Goal: Task Accomplishment & Management: Complete application form

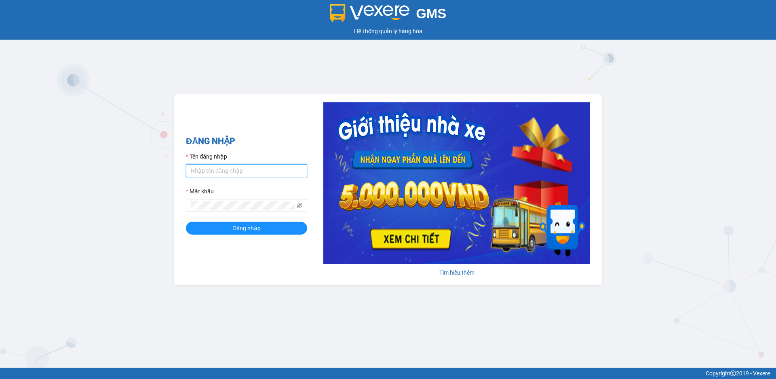
drag, startPoint x: 211, startPoint y: 165, endPoint x: 230, endPoint y: 175, distance: 21.0
click at [214, 167] on input "Tên đăng nhập" at bounding box center [246, 170] width 121 height 13
type input "datmap.ttdl"
click at [255, 225] on span "Đăng nhập" at bounding box center [246, 227] width 28 height 9
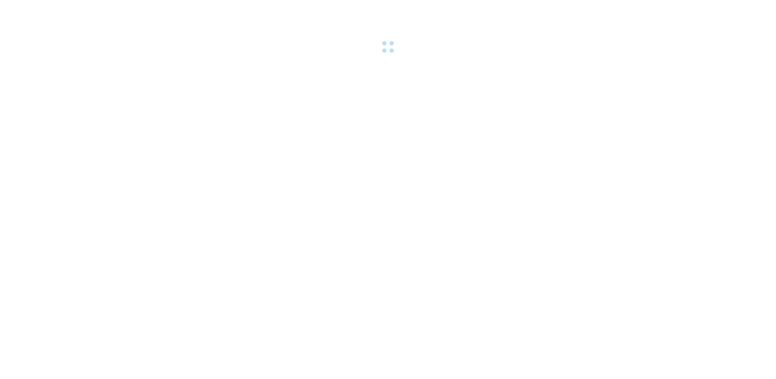
click at [588, 51] on div at bounding box center [388, 28] width 776 height 56
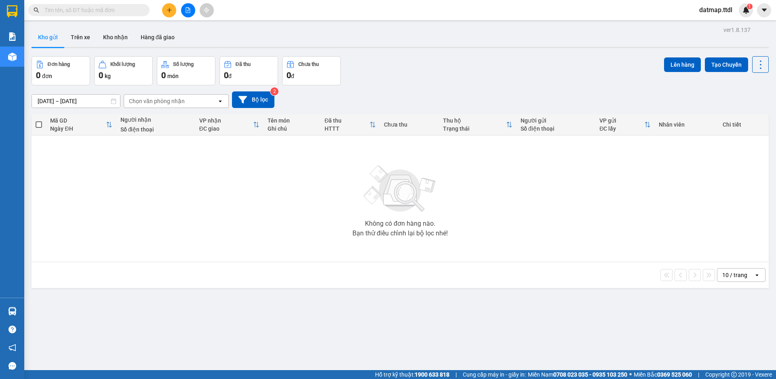
click at [189, 10] on icon "file-add" at bounding box center [188, 10] width 6 height 6
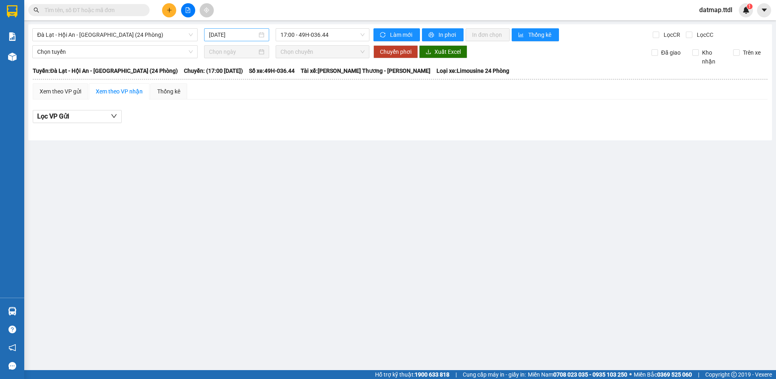
click at [237, 31] on input "12/08/2025" at bounding box center [233, 34] width 48 height 9
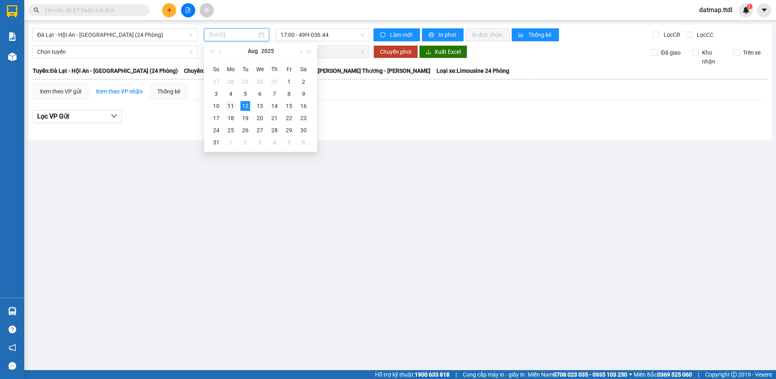
click at [232, 106] on div "11" at bounding box center [231, 106] width 10 height 10
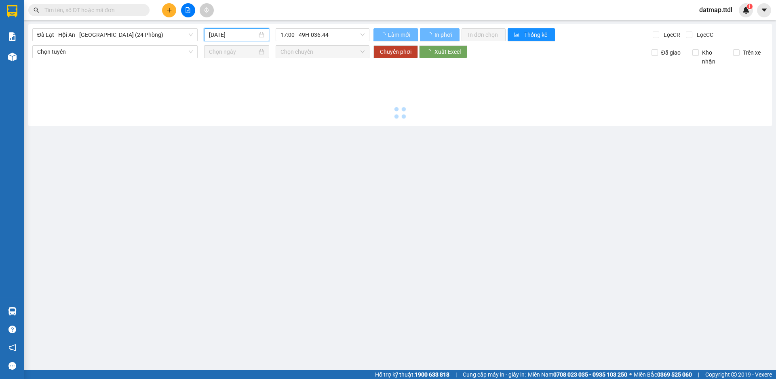
type input "11/08/2025"
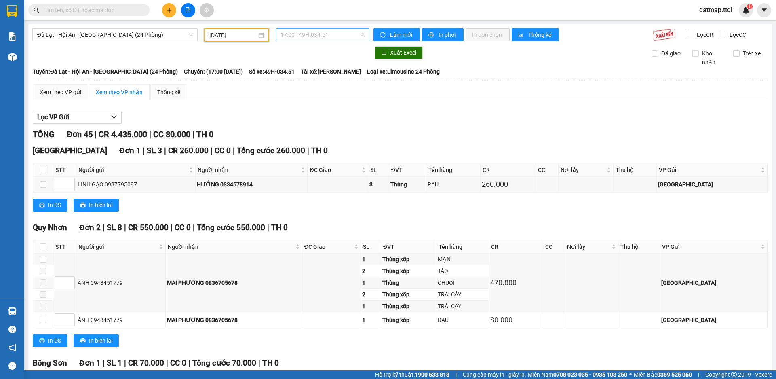
click at [312, 38] on span "17:00 - 49H-034.51" at bounding box center [322, 35] width 84 height 12
click at [72, 32] on span "Đà Lạt - Hội An - Đà Nẵng (24 Phòng)" at bounding box center [115, 35] width 156 height 12
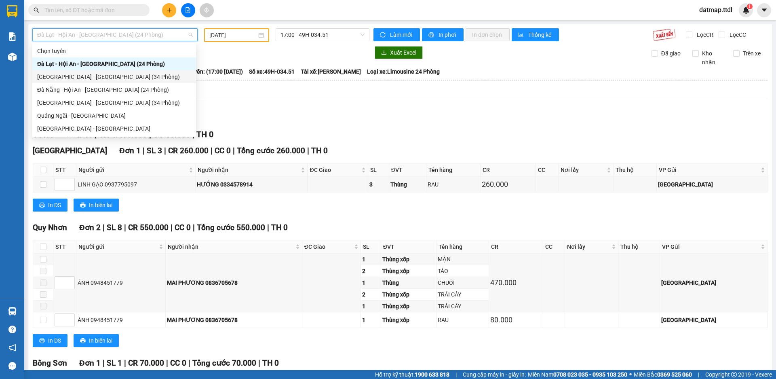
click at [63, 76] on div "Đà Lạt - Đà Nẵng (34 Phòng)" at bounding box center [114, 76] width 154 height 9
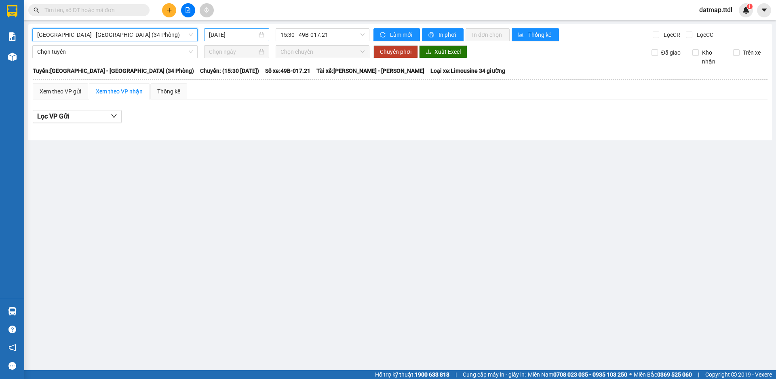
click at [223, 38] on input "12/08/2025" at bounding box center [233, 34] width 48 height 9
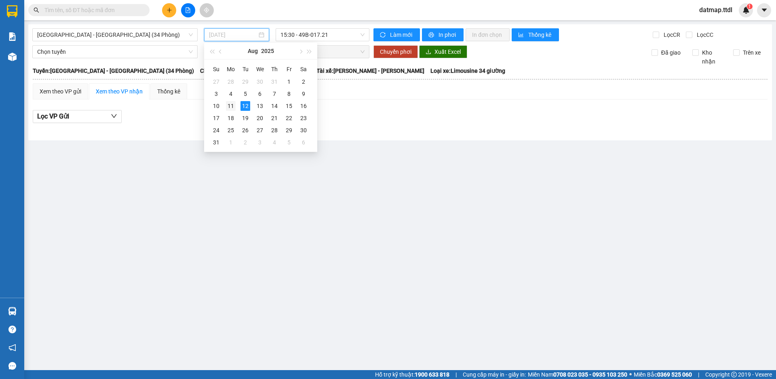
click at [231, 106] on div "11" at bounding box center [231, 106] width 10 height 10
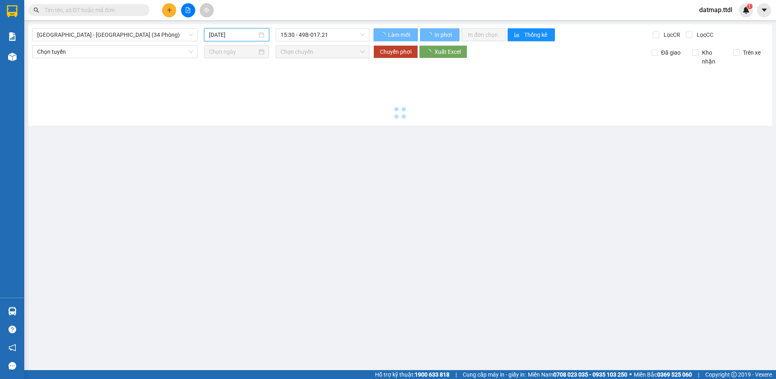
type input "11/08/2025"
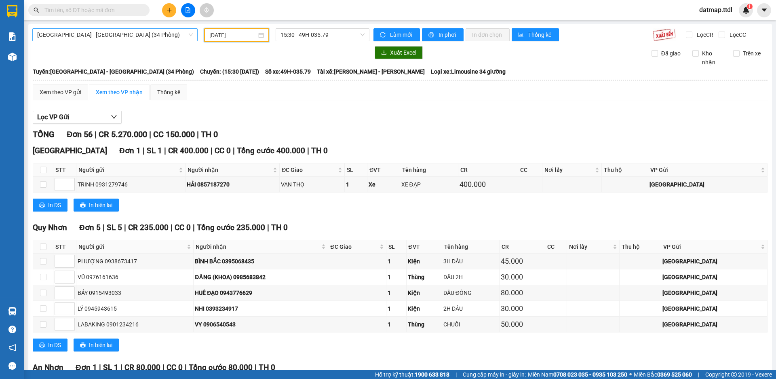
click at [99, 31] on span "Đà Lạt - Đà Nẵng (34 Phòng)" at bounding box center [115, 35] width 156 height 12
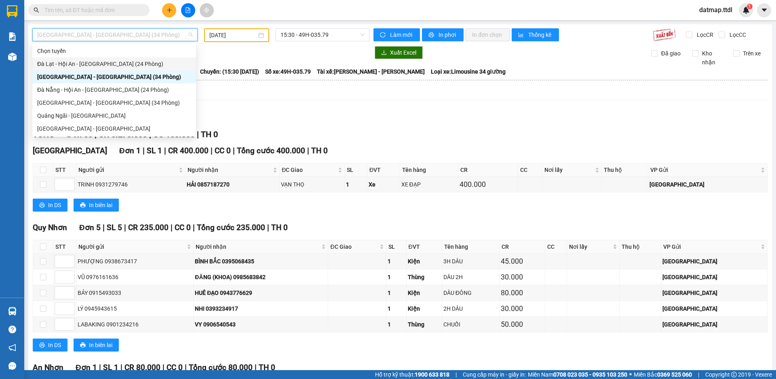
click at [93, 63] on div "Đà Lạt - Hội An - Đà Nẵng (24 Phòng)" at bounding box center [114, 63] width 154 height 9
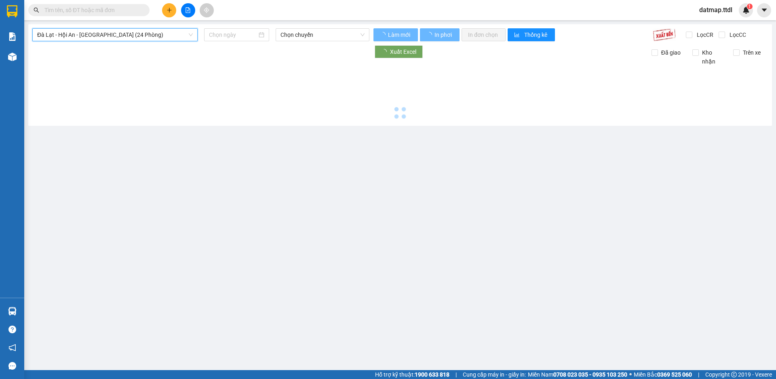
type input "12/08/2025"
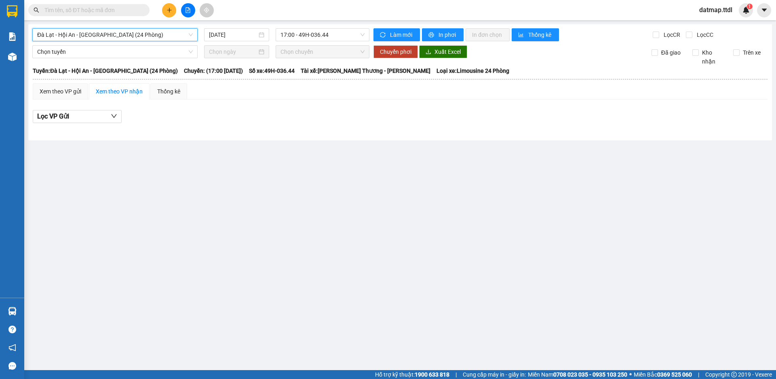
click at [76, 31] on span "Đà Lạt - Hội An - Đà Nẵng (24 Phòng)" at bounding box center [115, 35] width 156 height 12
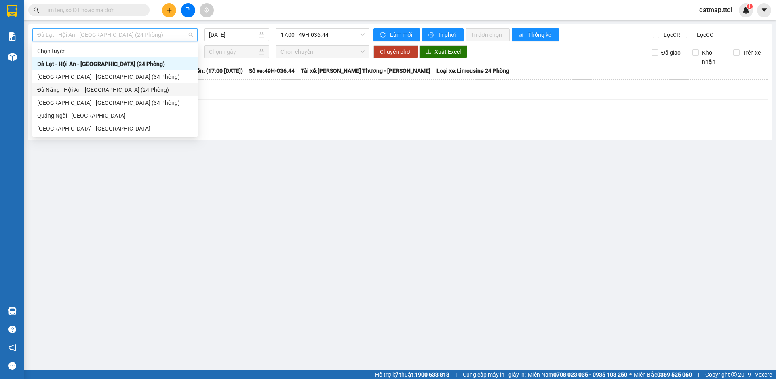
click at [76, 87] on div "Đà Nẵng - Hội An - Đà Lạt (24 Phòng)" at bounding box center [115, 89] width 156 height 9
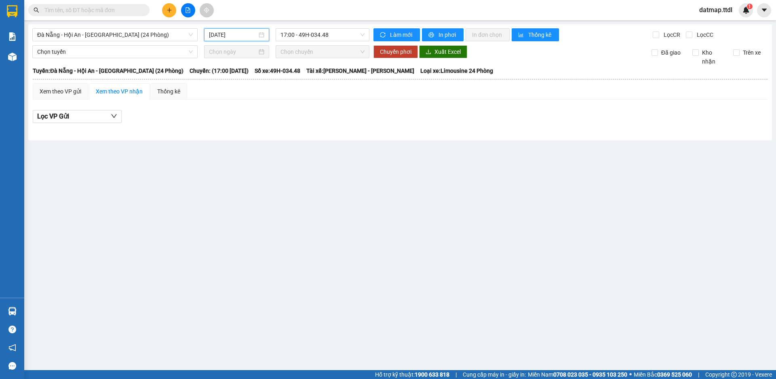
click at [219, 31] on input "12/08/2025" at bounding box center [233, 34] width 48 height 9
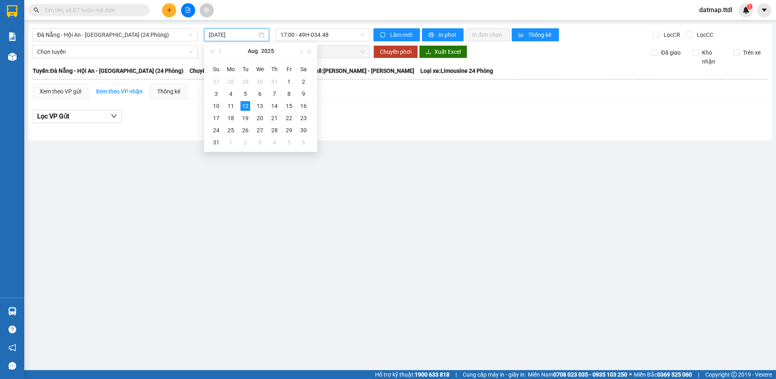
click at [379, 147] on main "Đà Nẵng - Hội An - Đà Lạt (24 Phòng) 12/08/2025 17:00 - 49H-034.48 Làm mới In p…" at bounding box center [388, 185] width 776 height 370
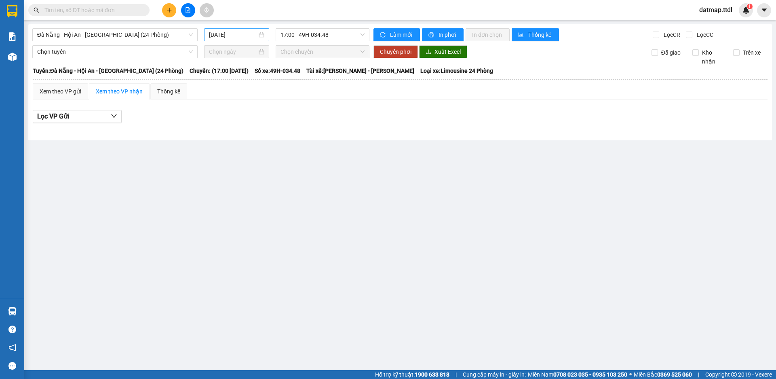
click at [228, 33] on input "12/08/2025" at bounding box center [233, 34] width 48 height 9
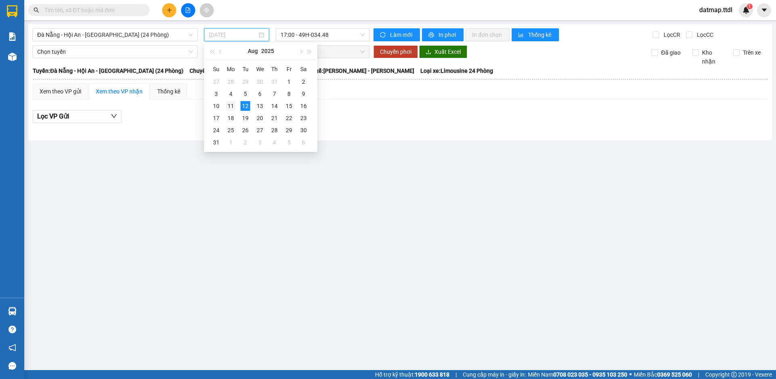
click at [230, 105] on div "11" at bounding box center [231, 106] width 10 height 10
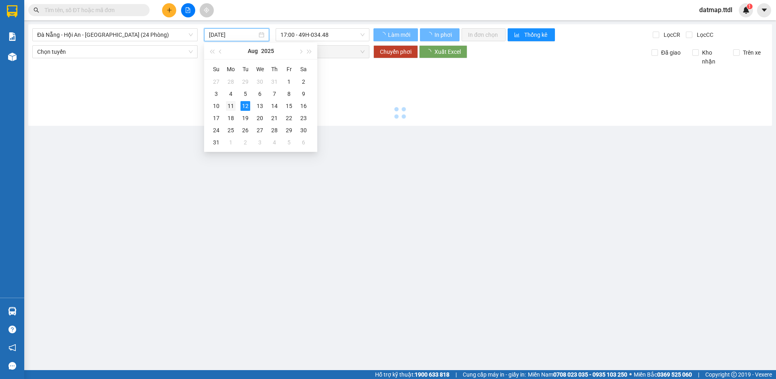
type input "11/08/2025"
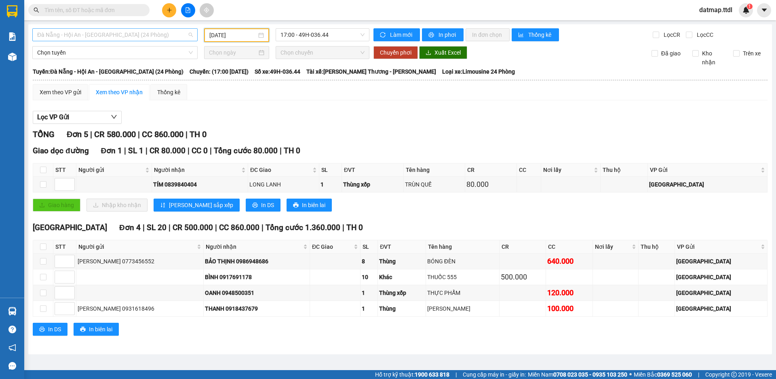
click at [72, 37] on span "Đà Nẵng - Hội An - Đà Lạt (24 Phòng)" at bounding box center [115, 35] width 156 height 12
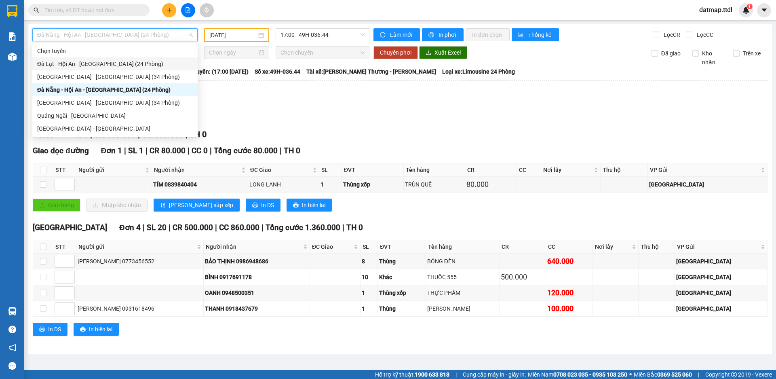
click at [72, 65] on div "Đà Lạt - Hội An - Đà Nẵng (24 Phòng)" at bounding box center [115, 63] width 156 height 9
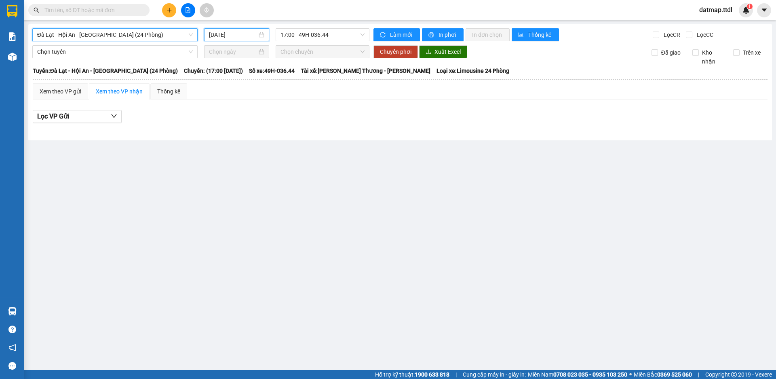
click at [240, 36] on input "12/08/2025" at bounding box center [233, 34] width 48 height 9
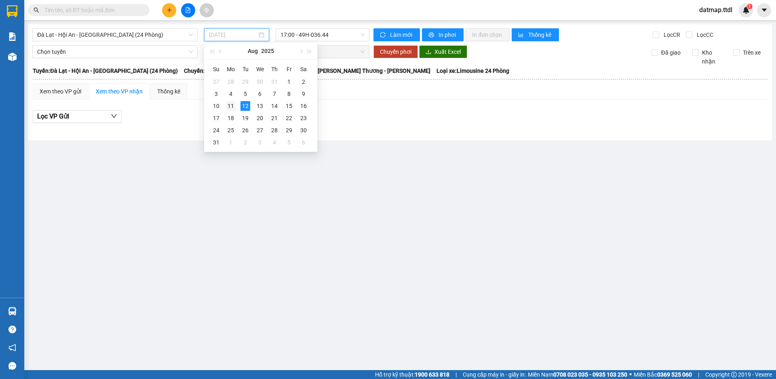
click at [232, 107] on div "11" at bounding box center [231, 106] width 10 height 10
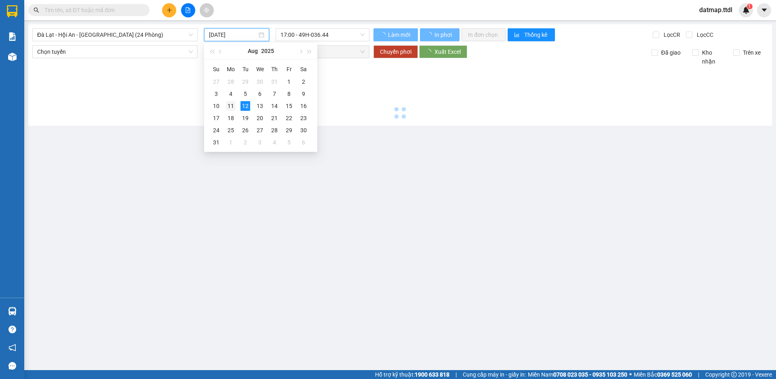
type input "11/08/2025"
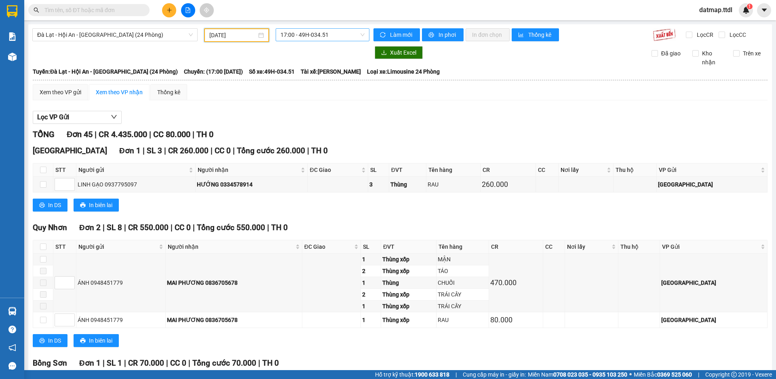
click at [329, 29] on span "17:00 - 49H-034.51" at bounding box center [322, 35] width 84 height 12
click at [103, 33] on span "Đà Lạt - Hội An - Đà Nẵng (24 Phòng)" at bounding box center [115, 35] width 156 height 12
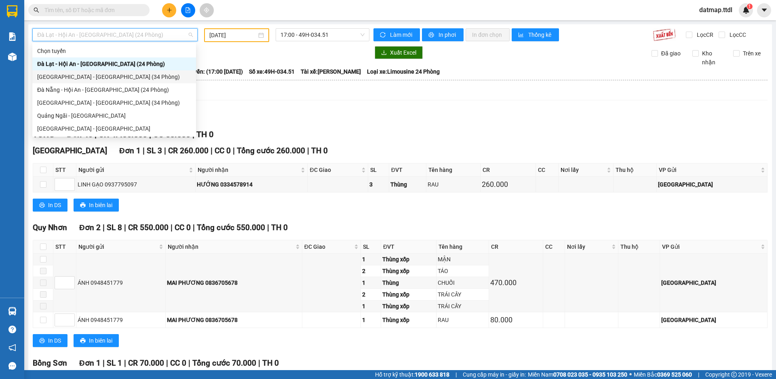
click at [71, 77] on div "Đà Lạt - Đà Nẵng (34 Phòng)" at bounding box center [114, 76] width 154 height 9
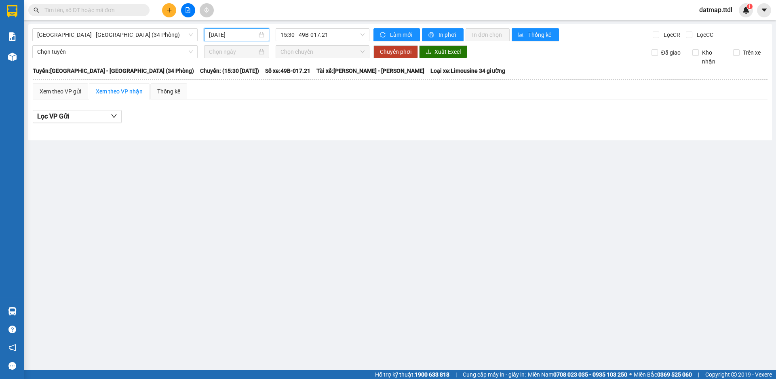
click at [227, 32] on input "12/08/2025" at bounding box center [233, 34] width 48 height 9
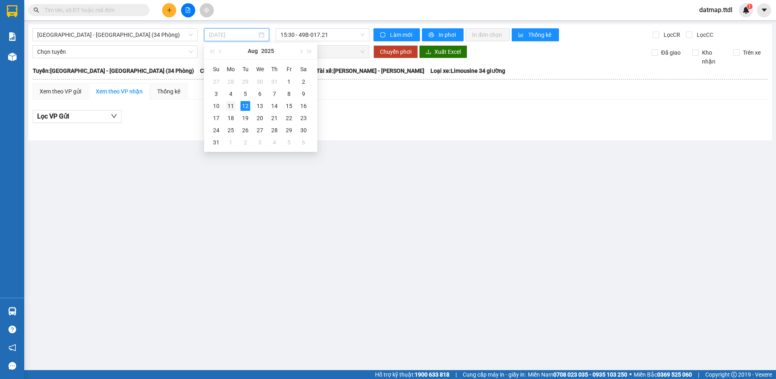
click at [229, 105] on div "11" at bounding box center [231, 106] width 10 height 10
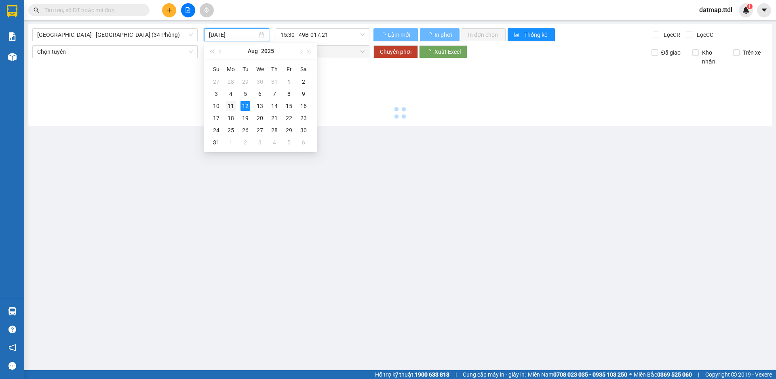
type input "11/08/2025"
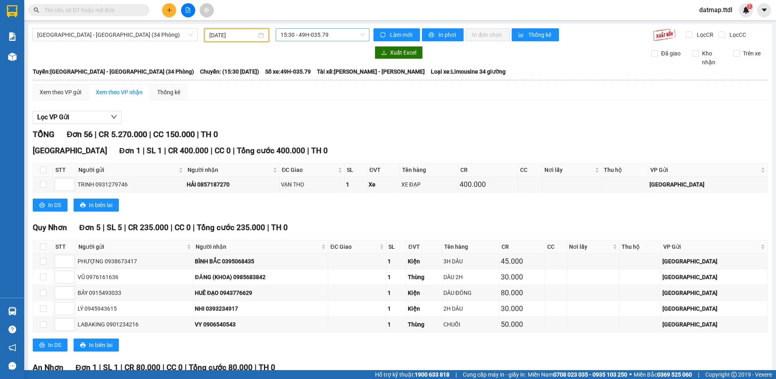
click at [319, 38] on span "15:30 - 49H-035.79" at bounding box center [322, 35] width 84 height 12
click at [80, 34] on span "Đà Lạt - Đà Nẵng (34 Phòng)" at bounding box center [115, 35] width 156 height 12
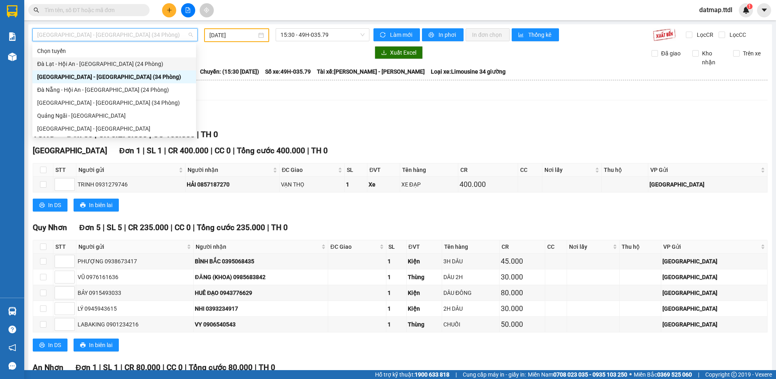
click at [89, 64] on div "Đà Lạt - Hội An - Đà Nẵng (24 Phòng)" at bounding box center [114, 63] width 154 height 9
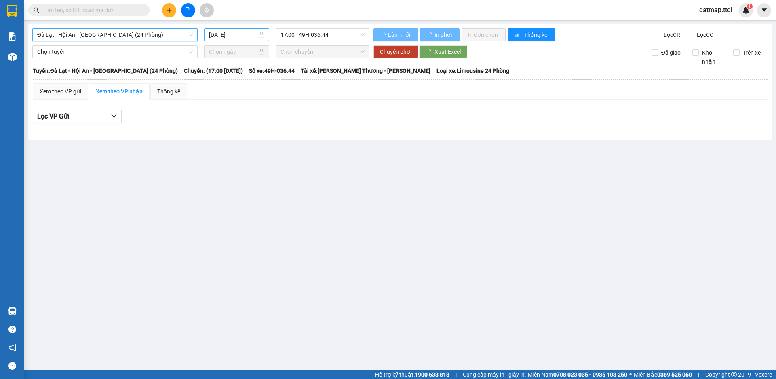
click at [225, 32] on input "12/08/2025" at bounding box center [233, 34] width 48 height 9
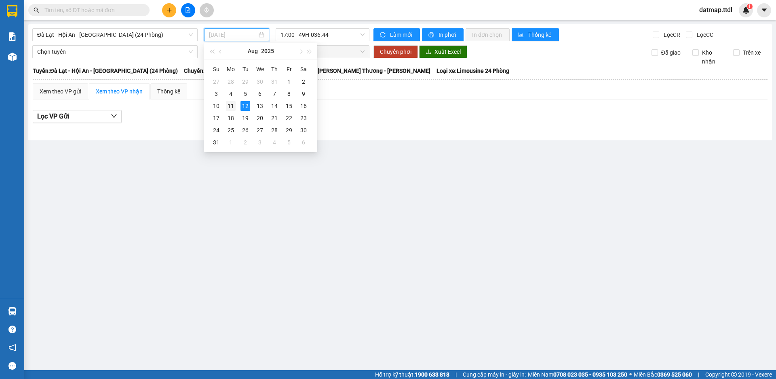
click at [229, 105] on div "11" at bounding box center [231, 106] width 10 height 10
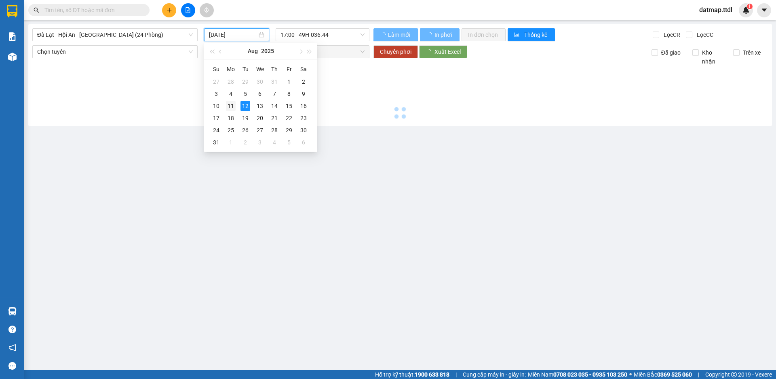
type input "11/08/2025"
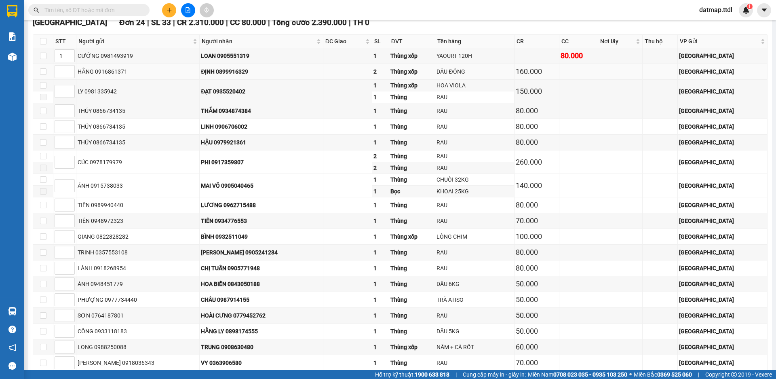
scroll to position [1274, 0]
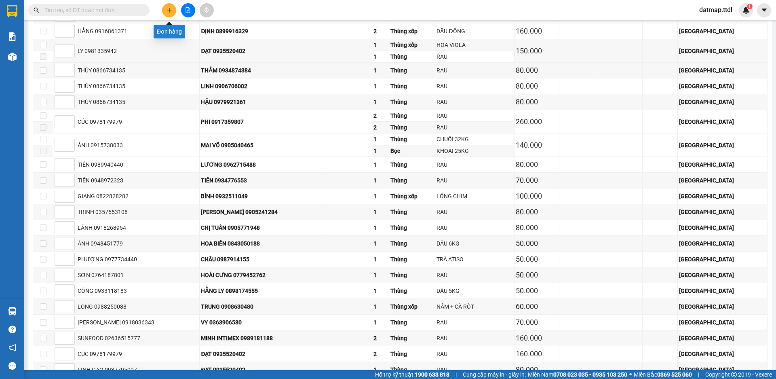
click at [168, 11] on icon "plus" at bounding box center [169, 10] width 6 height 6
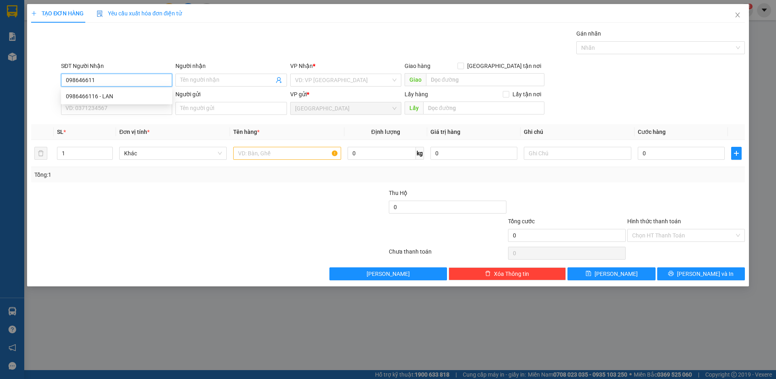
type input "0986466116"
click at [104, 95] on div "0986466116 - LAN" at bounding box center [116, 96] width 101 height 9
type input "LAN"
type input "0986466116"
click at [259, 152] on input "text" at bounding box center [286, 153] width 107 height 13
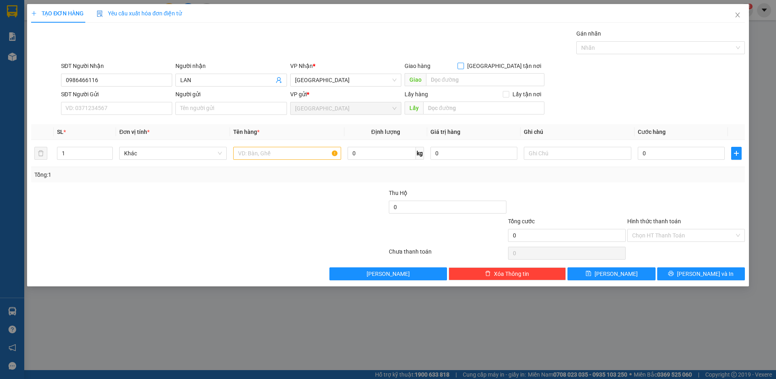
click at [463, 64] on input "Giao tận nơi" at bounding box center [460, 66] width 6 height 6
checkbox input "true"
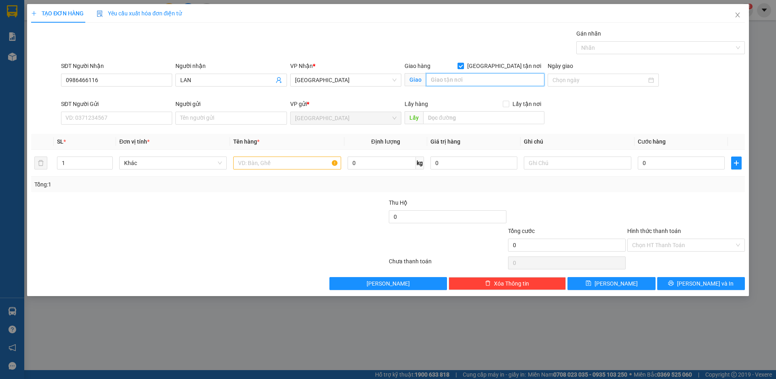
click at [469, 77] on input "text" at bounding box center [485, 79] width 118 height 13
type input "CẦU LONG LANH"
click at [277, 164] on input "text" at bounding box center [286, 162] width 107 height 13
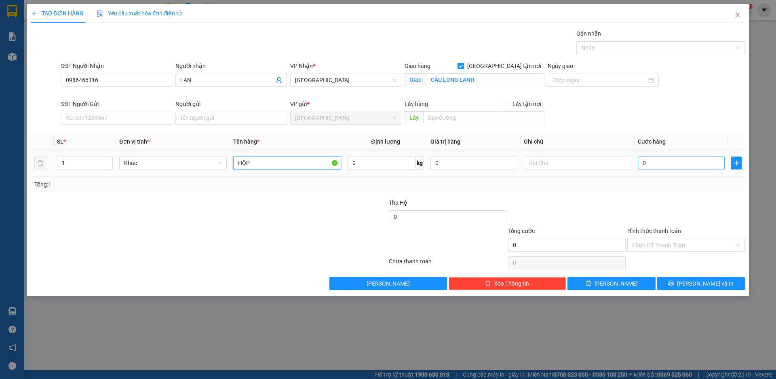
type input "HỘP"
click at [678, 164] on input "0" at bounding box center [681, 162] width 87 height 13
type input "5"
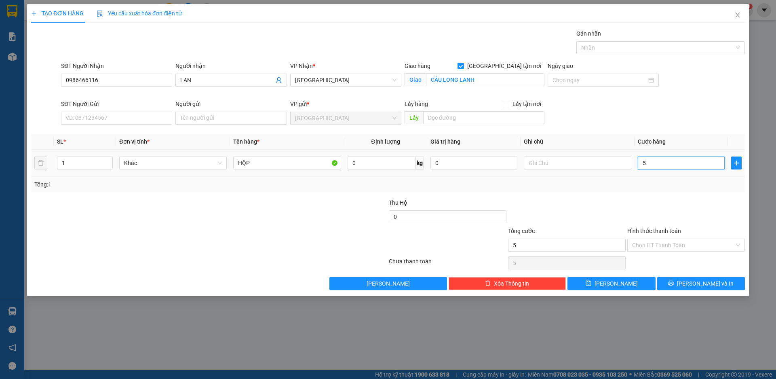
type input "50"
type input "500"
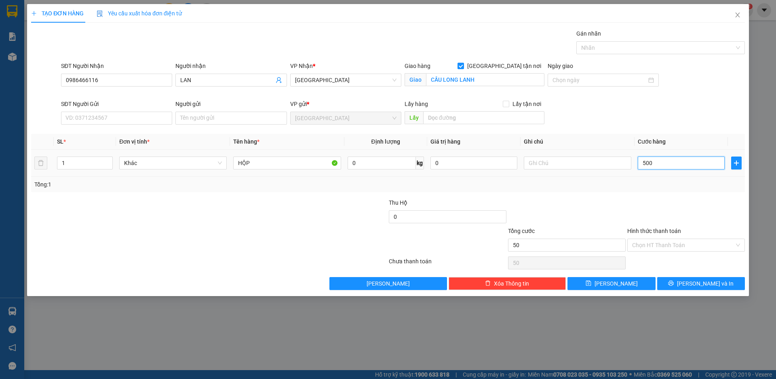
type input "500"
type input "5.000"
type input "50.000"
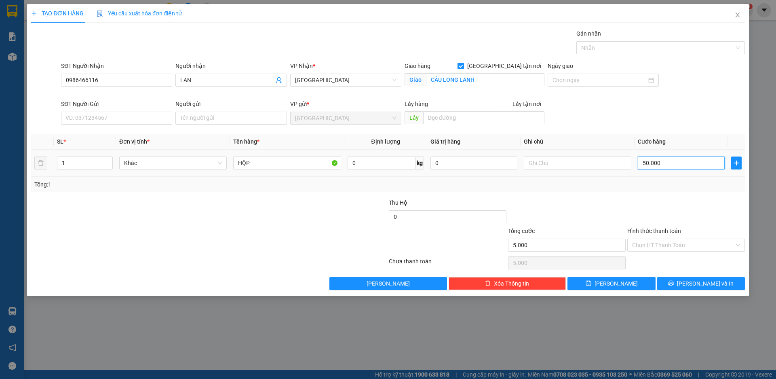
type input "50.000"
type input "500.000"
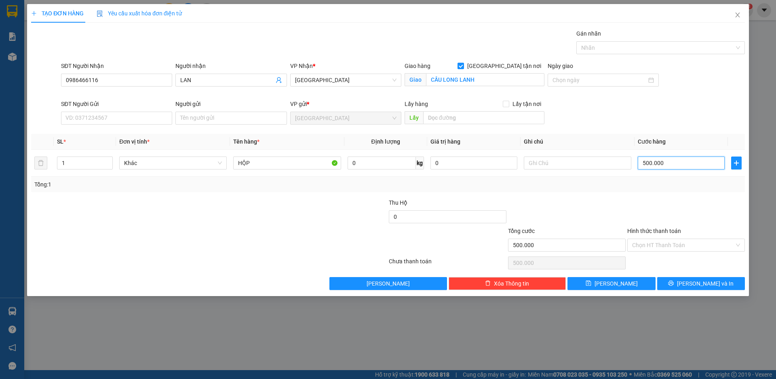
type input "50.000"
click at [705, 283] on span "Lưu và In" at bounding box center [705, 283] width 57 height 9
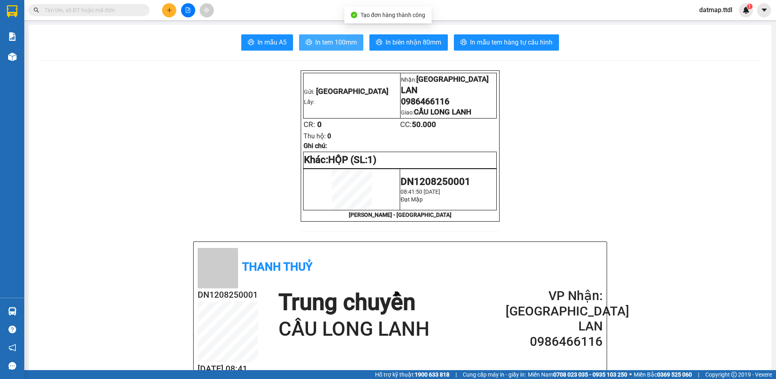
click at [334, 42] on span "In tem 100mm" at bounding box center [336, 42] width 42 height 10
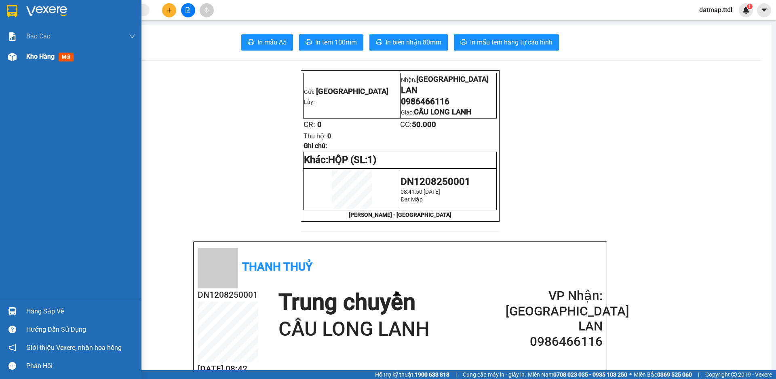
click at [39, 56] on span "Kho hàng" at bounding box center [40, 57] width 28 height 8
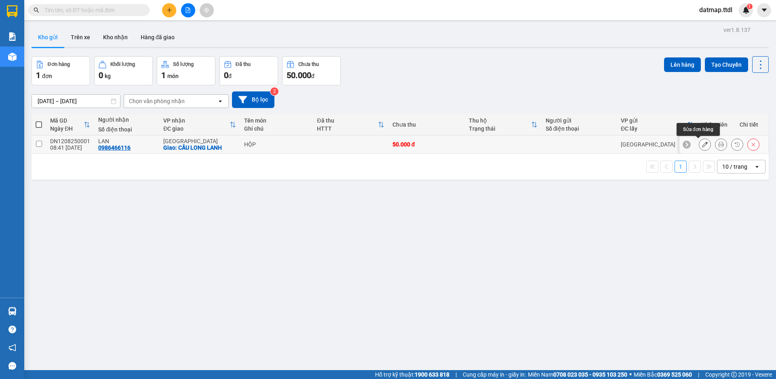
click at [702, 143] on icon at bounding box center [705, 144] width 6 height 6
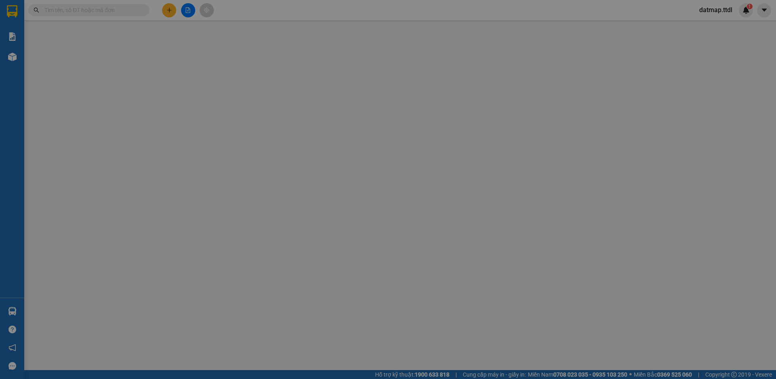
type input "0986466116"
type input "LAN"
checkbox input "true"
type input "CẦU LONG LANH"
type input "50.000"
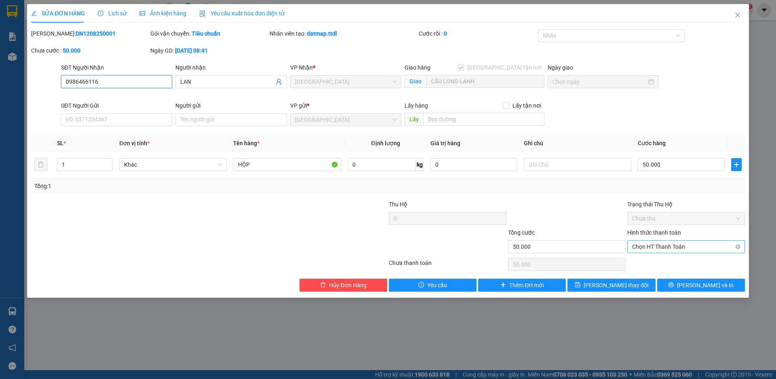
drag, startPoint x: 675, startPoint y: 244, endPoint x: 665, endPoint y: 251, distance: 12.1
click at [674, 245] on span "Chọn HT Thanh Toán" at bounding box center [686, 246] width 108 height 12
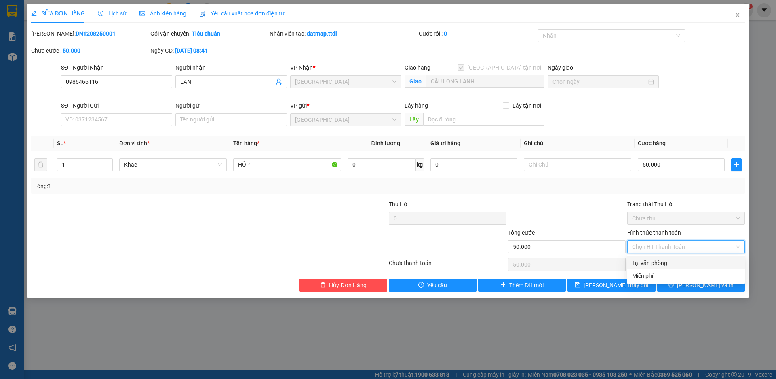
click at [651, 263] on div "Tại văn phòng" at bounding box center [686, 262] width 108 height 9
type input "0"
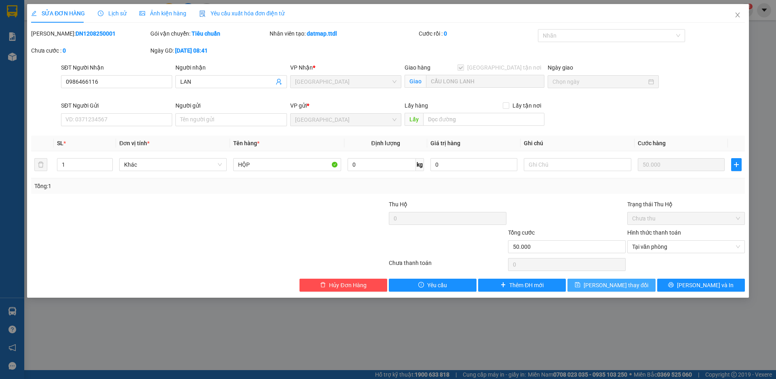
click at [606, 285] on span "Lưu thay đổi" at bounding box center [616, 284] width 65 height 9
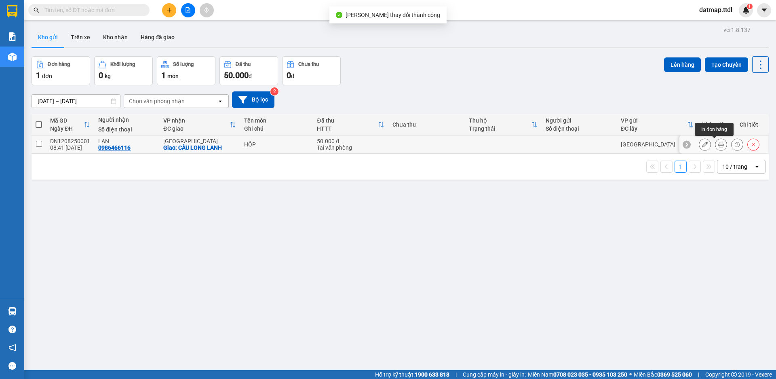
click at [717, 145] on button at bounding box center [720, 144] width 11 height 14
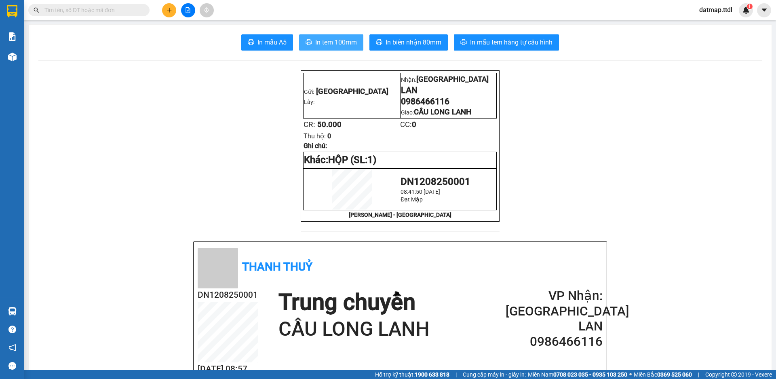
click at [329, 38] on span "In tem 100mm" at bounding box center [336, 42] width 42 height 10
click at [167, 12] on icon "plus" at bounding box center [169, 10] width 6 height 6
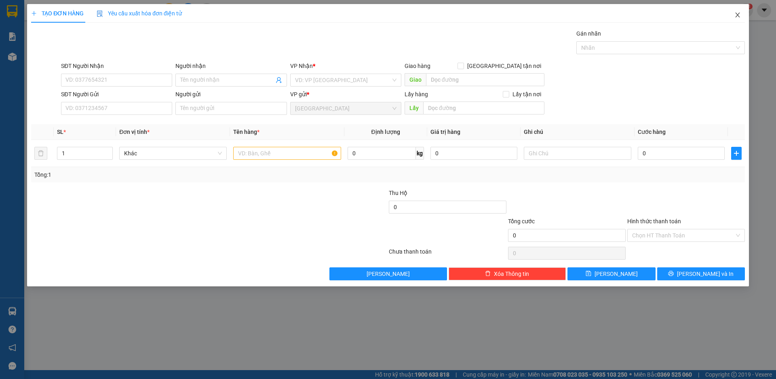
click at [738, 15] on icon "close" at bounding box center [737, 15] width 4 height 5
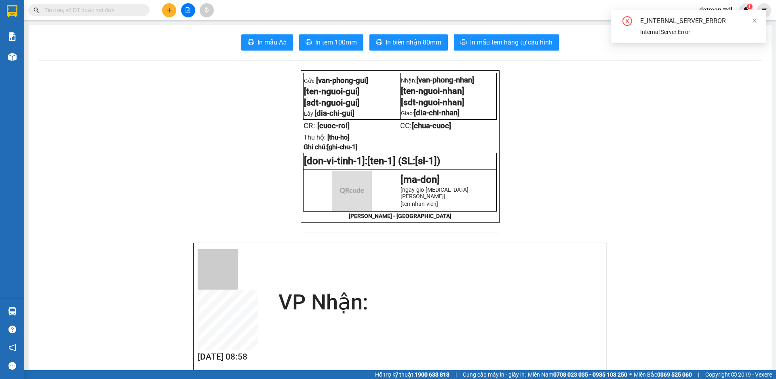
click at [113, 13] on input "text" at bounding box center [91, 10] width 95 height 9
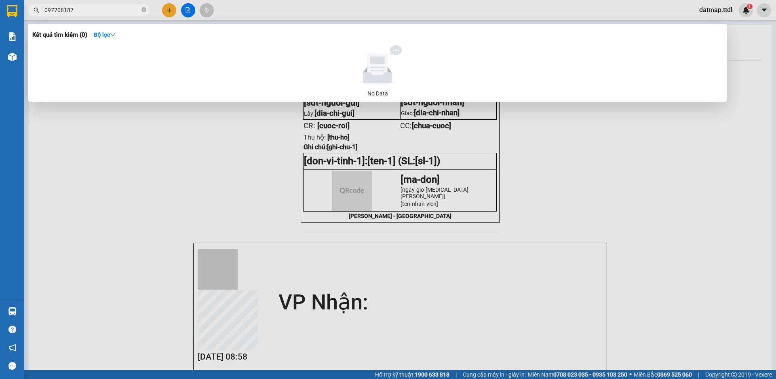
type input "0977081879"
click at [143, 11] on icon "close-circle" at bounding box center [143, 9] width 5 height 5
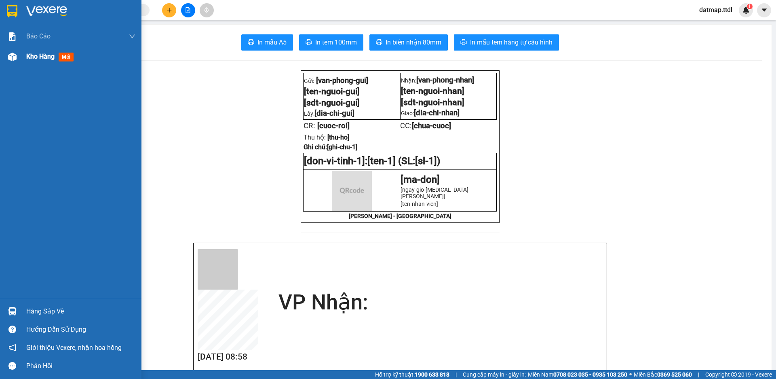
click at [35, 54] on span "Kho hàng" at bounding box center [40, 57] width 28 height 8
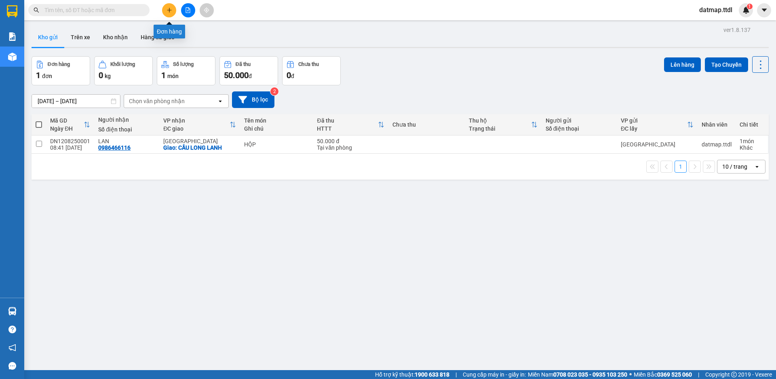
click at [172, 12] on button at bounding box center [169, 10] width 14 height 14
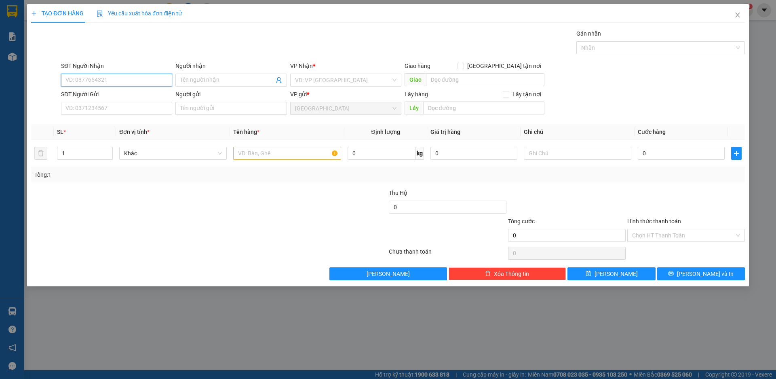
click at [134, 80] on input "SĐT Người Nhận" at bounding box center [116, 80] width 111 height 13
type input "0798735555"
click at [219, 81] on input "Người nhận" at bounding box center [226, 80] width 93 height 9
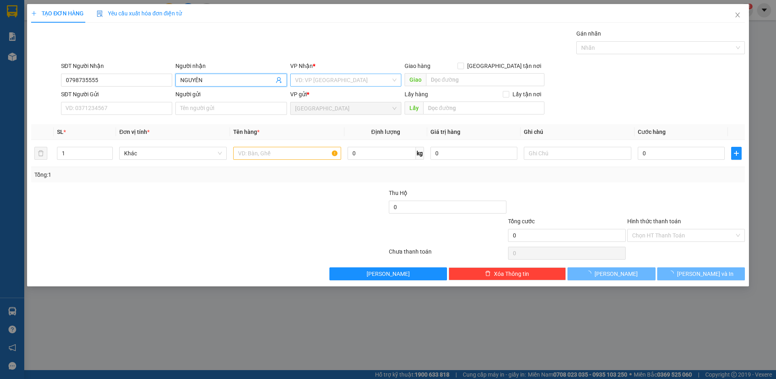
click at [310, 76] on input "search" at bounding box center [343, 80] width 96 height 12
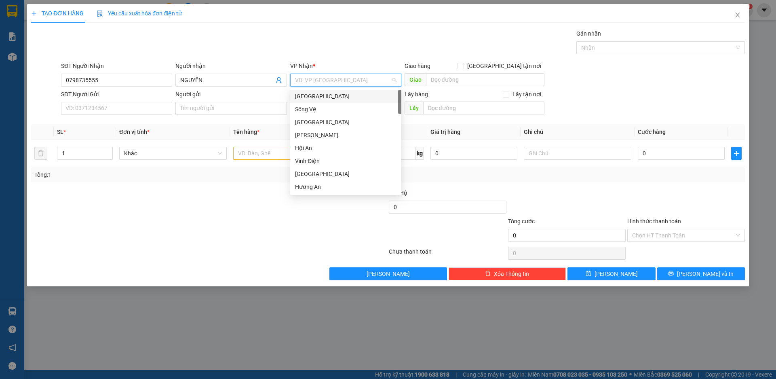
click at [310, 98] on div "Đà Lạt" at bounding box center [345, 96] width 101 height 9
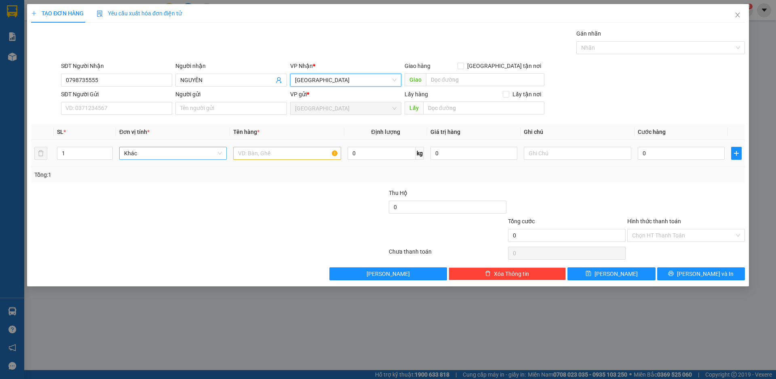
click at [154, 150] on span "Khác" at bounding box center [173, 153] width 98 height 12
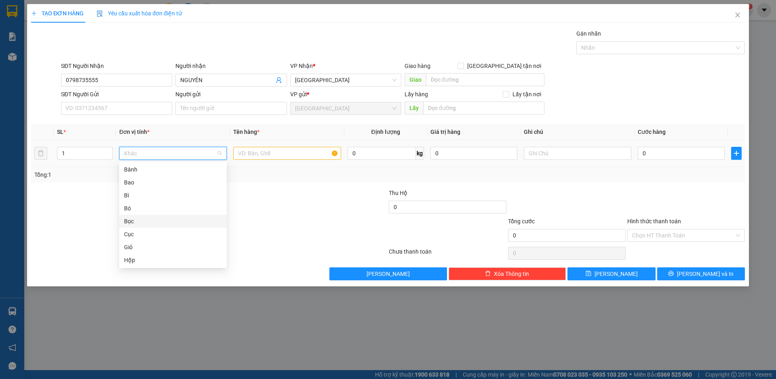
click at [140, 221] on div "Bọc" at bounding box center [173, 221] width 98 height 9
click at [259, 156] on input "text" at bounding box center [286, 153] width 107 height 13
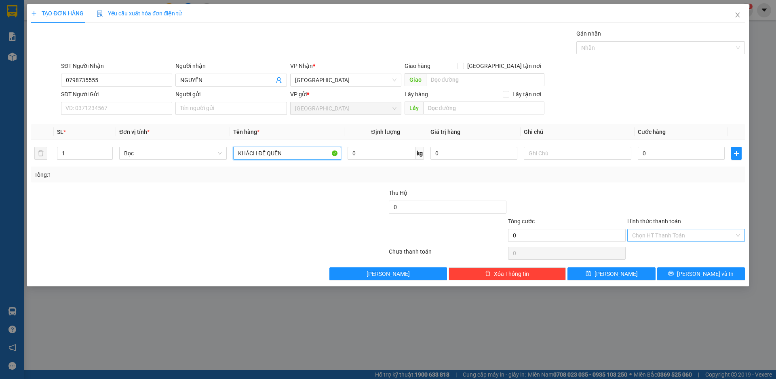
type input "KHÁCH ĐỂ QUÊN"
drag, startPoint x: 675, startPoint y: 235, endPoint x: 680, endPoint y: 241, distance: 8.0
click at [676, 235] on input "Hình thức thanh toán" at bounding box center [683, 235] width 102 height 12
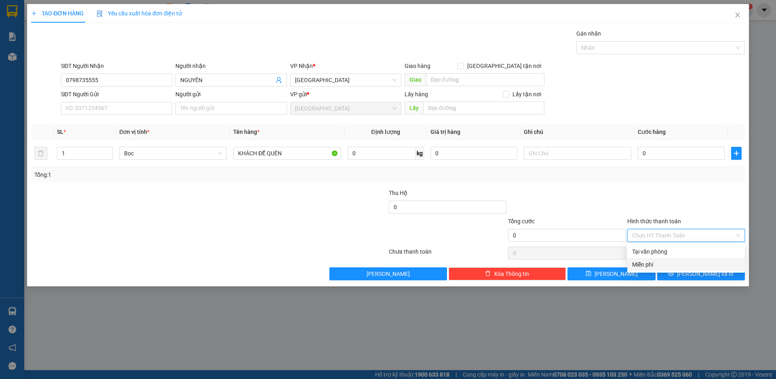
click at [643, 261] on div "Miễn phí" at bounding box center [686, 264] width 108 height 9
click at [700, 273] on span "Lưu và In" at bounding box center [705, 273] width 57 height 9
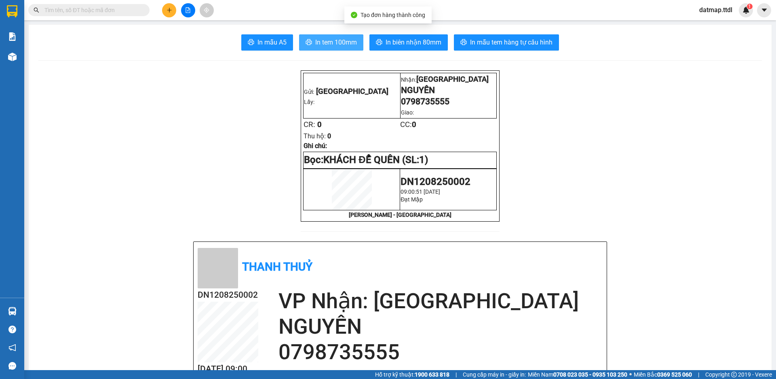
click at [333, 40] on span "In tem 100mm" at bounding box center [336, 42] width 42 height 10
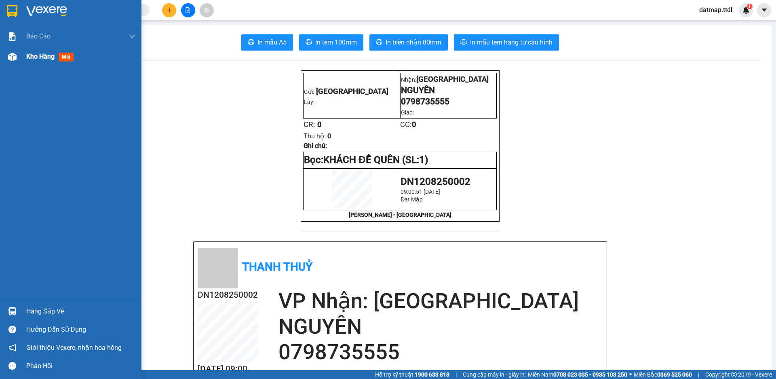
click at [39, 57] on span "Kho hàng" at bounding box center [40, 57] width 28 height 8
